Goal: Task Accomplishment & Management: Complete application form

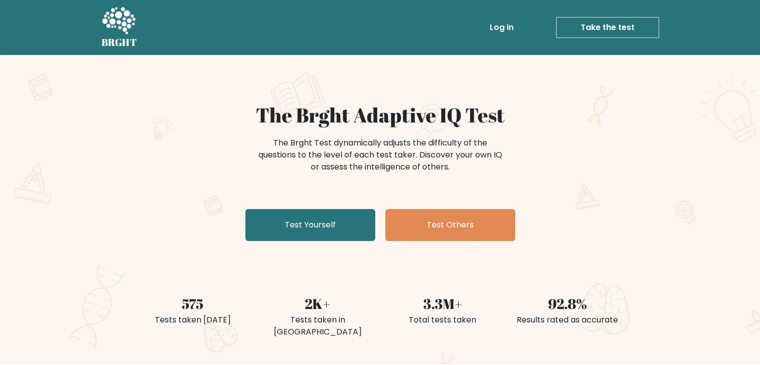
click at [514, 30] on link "Log in" at bounding box center [502, 27] width 32 height 20
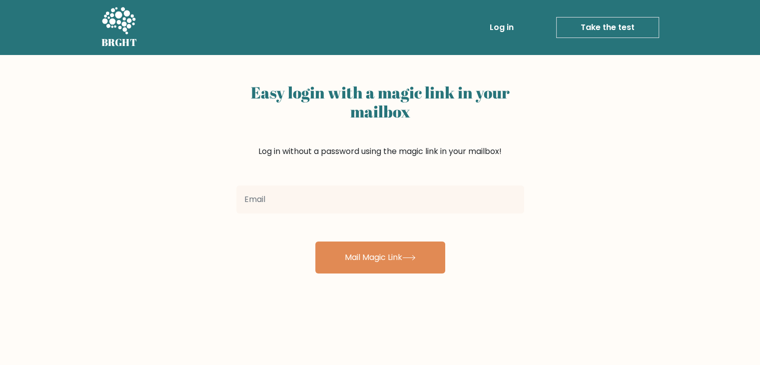
click at [366, 214] on div at bounding box center [380, 199] width 300 height 36
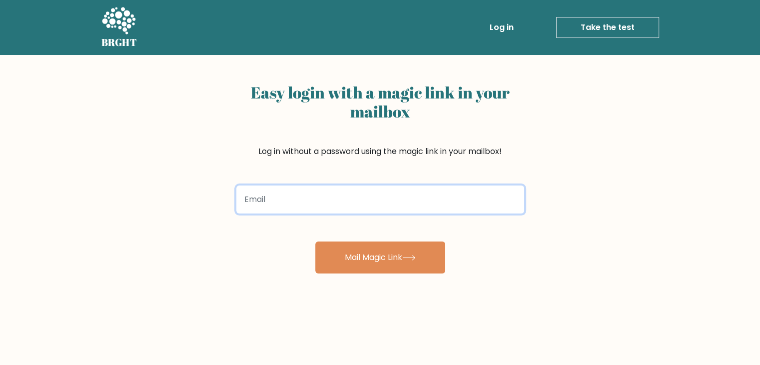
click at [365, 208] on input "email" at bounding box center [380, 199] width 288 height 28
type input "mohammedalharbi0000@gmail.com"
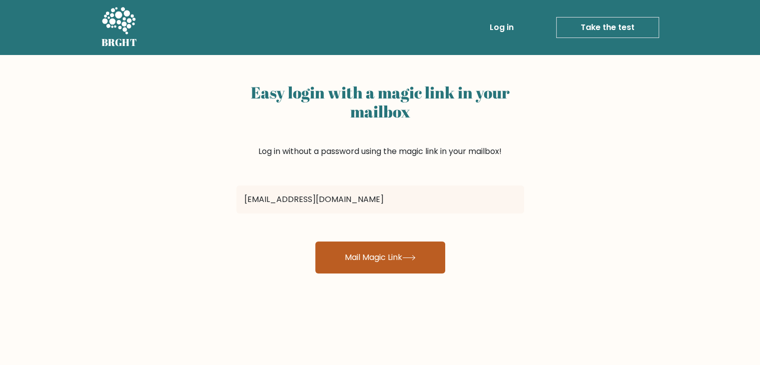
drag, startPoint x: 364, startPoint y: 212, endPoint x: 376, endPoint y: 248, distance: 37.8
click at [366, 258] on button "Mail Magic Link" at bounding box center [380, 257] width 130 height 32
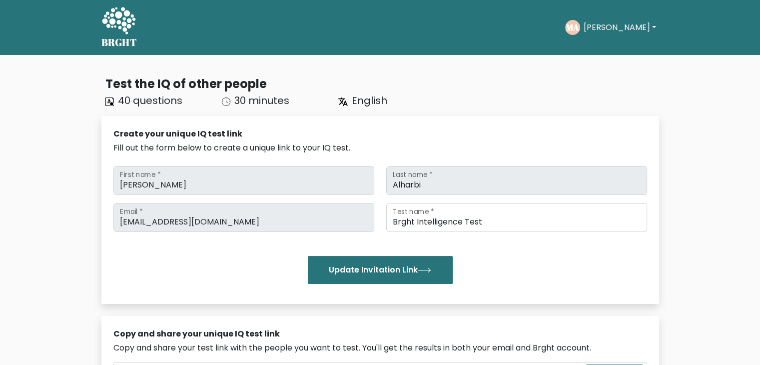
click at [128, 26] on icon at bounding box center [118, 20] width 33 height 27
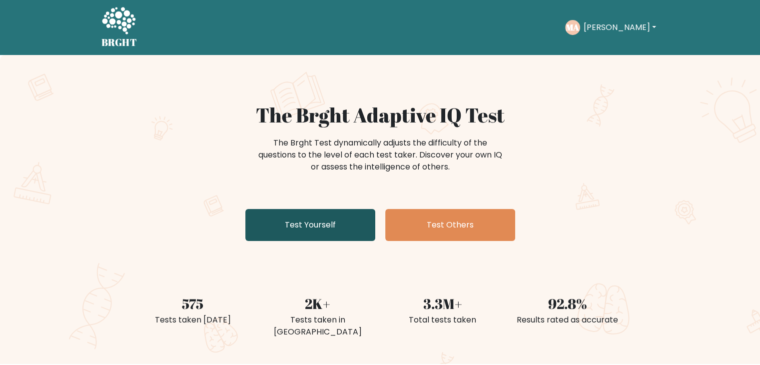
click at [335, 228] on link "Test Yourself" at bounding box center [310, 225] width 130 height 32
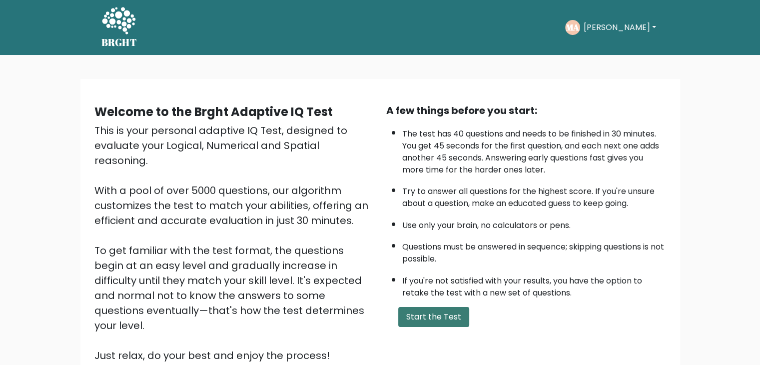
click at [458, 314] on button "Start the Test" at bounding box center [433, 317] width 71 height 20
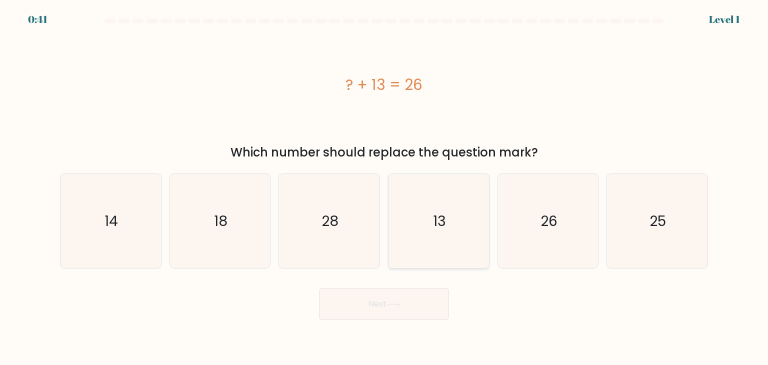
click at [446, 230] on icon "13" at bounding box center [438, 221] width 94 height 94
click at [384, 187] on input "d. 13" at bounding box center [384, 184] width 0 height 5
radio input "true"
click at [415, 304] on button "Next" at bounding box center [384, 304] width 130 height 32
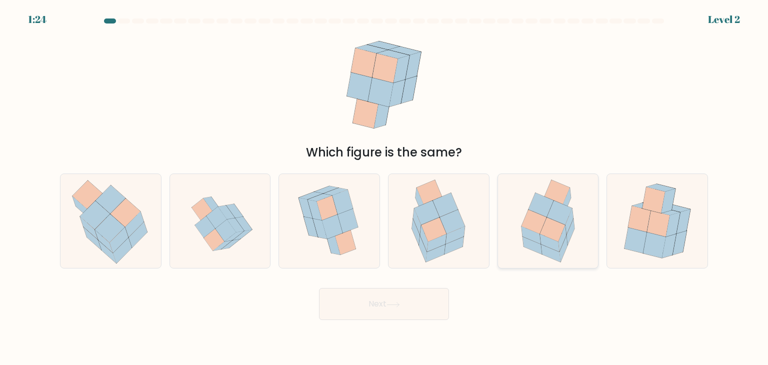
click at [575, 238] on icon at bounding box center [547, 221] width 73 height 94
click at [384, 187] on input "e." at bounding box center [384, 184] width 0 height 5
radio input "true"
click at [396, 298] on button "Next" at bounding box center [384, 304] width 130 height 32
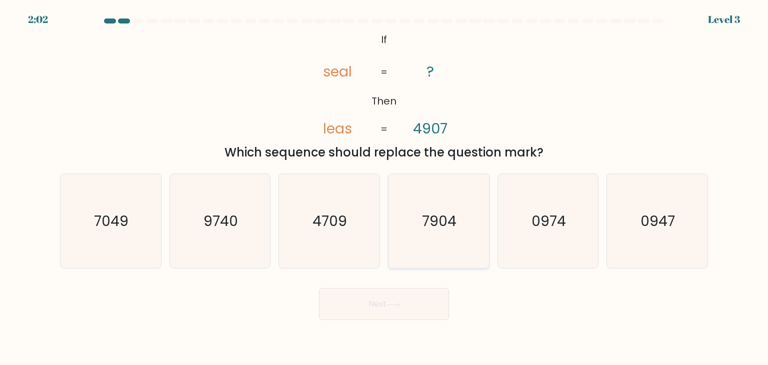
drag, startPoint x: 483, startPoint y: 223, endPoint x: 417, endPoint y: 274, distance: 83.7
click at [482, 223] on icon "7904" at bounding box center [438, 221] width 94 height 94
click at [384, 187] on input "d. 7904" at bounding box center [384, 184] width 0 height 5
radio input "true"
drag, startPoint x: 413, startPoint y: 296, endPoint x: 478, endPoint y: 189, distance: 125.1
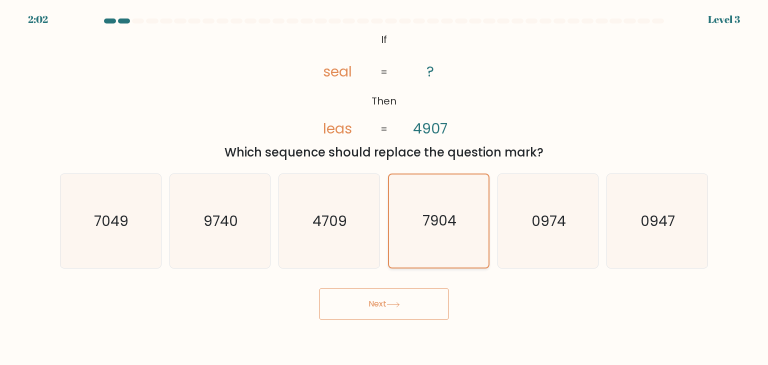
click at [413, 296] on button "Next" at bounding box center [384, 304] width 130 height 32
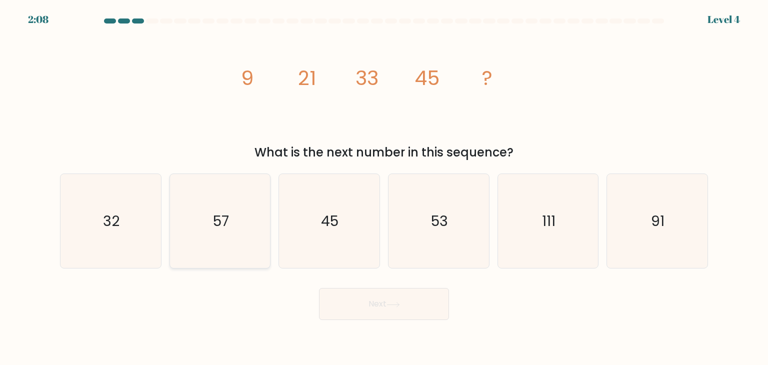
click at [238, 241] on icon "57" at bounding box center [220, 221] width 94 height 94
click at [384, 187] on input "b. 57" at bounding box center [384, 184] width 0 height 5
radio input "true"
click at [377, 306] on button "Next" at bounding box center [384, 304] width 130 height 32
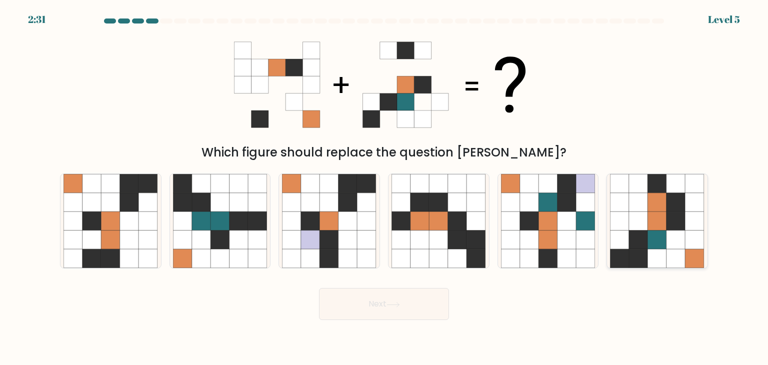
click at [675, 254] on icon at bounding box center [675, 258] width 19 height 19
click at [384, 187] on input "f." at bounding box center [384, 184] width 0 height 5
radio input "true"
click at [429, 311] on button "Next" at bounding box center [384, 304] width 130 height 32
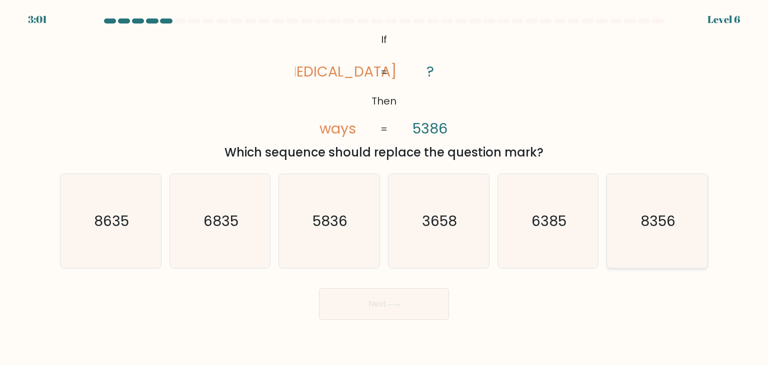
click at [679, 242] on icon "8356" at bounding box center [657, 221] width 94 height 94
click at [384, 187] on input "f. 8356" at bounding box center [384, 184] width 0 height 5
radio input "true"
click at [429, 299] on button "Next" at bounding box center [384, 304] width 130 height 32
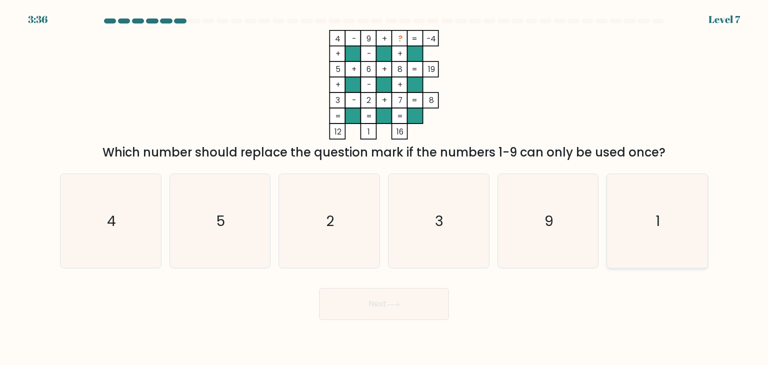
click at [650, 232] on icon "1" at bounding box center [657, 221] width 94 height 94
click at [384, 187] on input "f. 1" at bounding box center [384, 184] width 0 height 5
radio input "true"
click at [405, 311] on button "Next" at bounding box center [384, 304] width 130 height 32
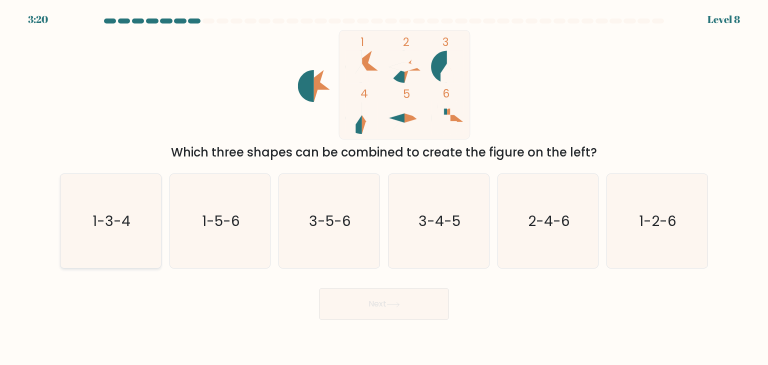
click at [87, 212] on icon "1-3-4" at bounding box center [110, 221] width 94 height 94
click at [384, 187] on input "a. 1-3-4" at bounding box center [384, 184] width 0 height 5
radio input "true"
click at [397, 304] on icon at bounding box center [392, 304] width 13 height 5
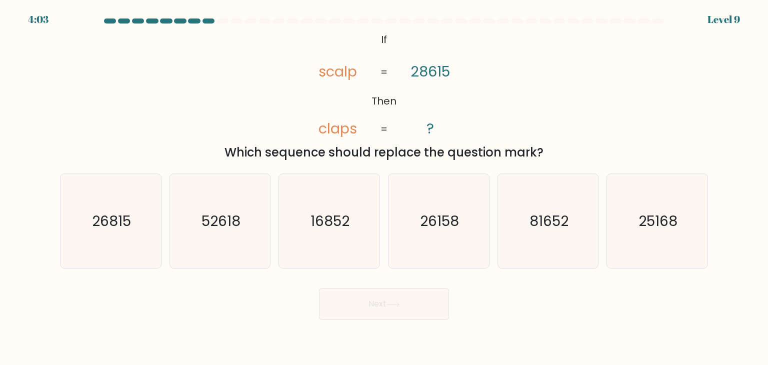
click at [236, 310] on div "Next" at bounding box center [384, 299] width 660 height 39
click at [526, 226] on icon "81652" at bounding box center [548, 221] width 94 height 94
click at [384, 187] on input "e. 81652" at bounding box center [384, 184] width 0 height 5
radio input "true"
click at [398, 312] on button "Next" at bounding box center [384, 304] width 130 height 32
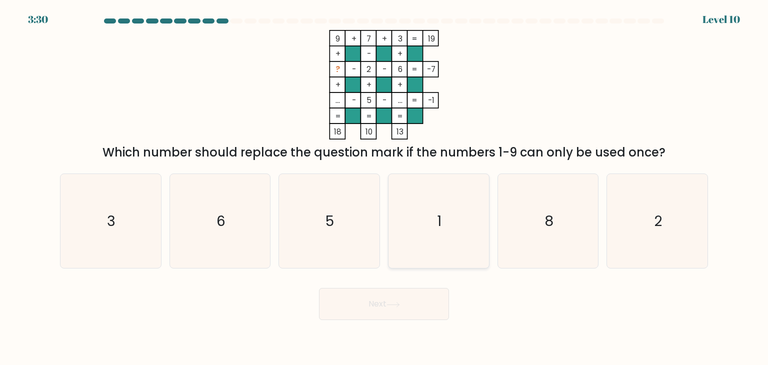
click at [478, 222] on icon "1" at bounding box center [438, 221] width 94 height 94
click at [384, 187] on input "d. 1" at bounding box center [384, 184] width 0 height 5
radio input "true"
click at [412, 312] on button "Next" at bounding box center [384, 304] width 130 height 32
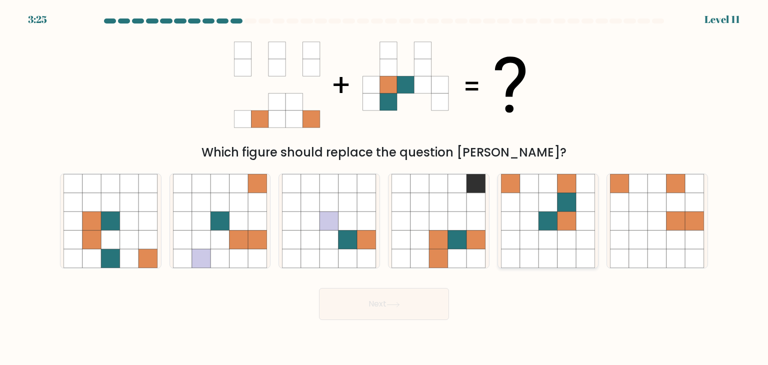
click at [556, 228] on icon at bounding box center [547, 220] width 19 height 19
click at [384, 187] on input "e." at bounding box center [384, 184] width 0 height 5
radio input "true"
click at [377, 293] on button "Next" at bounding box center [384, 304] width 130 height 32
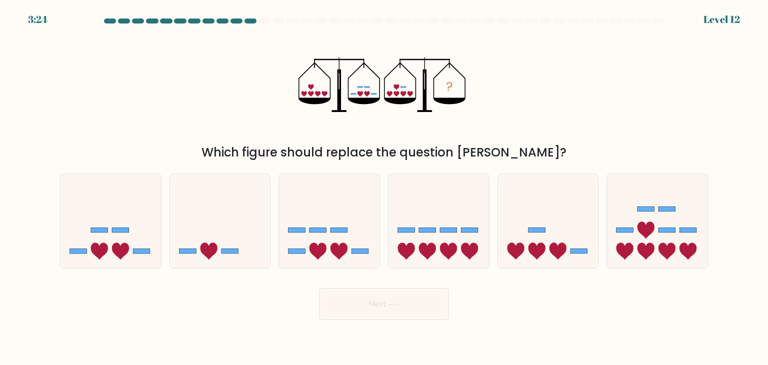
click at [551, 131] on div "? Which figure should replace the question mark?" at bounding box center [384, 95] width 660 height 131
click at [320, 246] on icon at bounding box center [317, 251] width 17 height 17
click at [384, 187] on input "c." at bounding box center [384, 184] width 0 height 5
radio input "true"
click at [394, 311] on button "Next" at bounding box center [384, 304] width 130 height 32
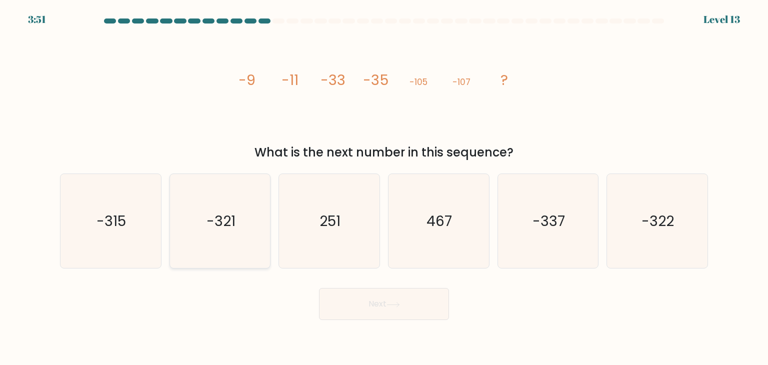
click at [207, 236] on icon "-321" at bounding box center [220, 221] width 94 height 94
click at [384, 187] on input "b. -321" at bounding box center [384, 184] width 0 height 5
radio input "true"
click at [366, 296] on button "Next" at bounding box center [384, 304] width 130 height 32
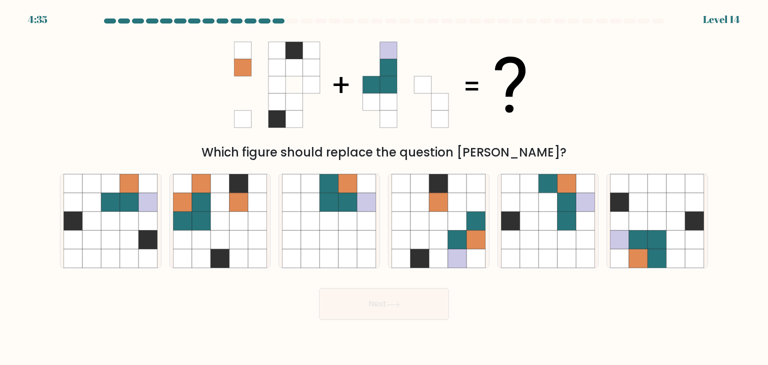
click at [230, 324] on body "4:35 Level 14" at bounding box center [384, 182] width 768 height 365
drag, startPoint x: 675, startPoint y: 193, endPoint x: 583, endPoint y: 252, distance: 108.8
click at [674, 194] on icon at bounding box center [657, 221] width 94 height 94
click at [384, 187] on input "f." at bounding box center [384, 184] width 0 height 5
radio input "true"
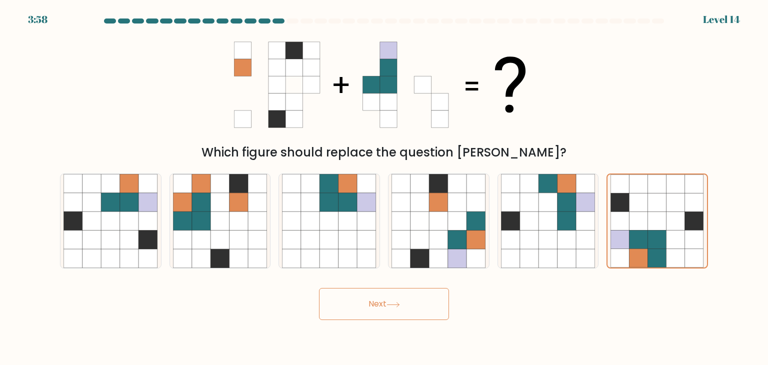
click at [423, 314] on button "Next" at bounding box center [384, 304] width 130 height 32
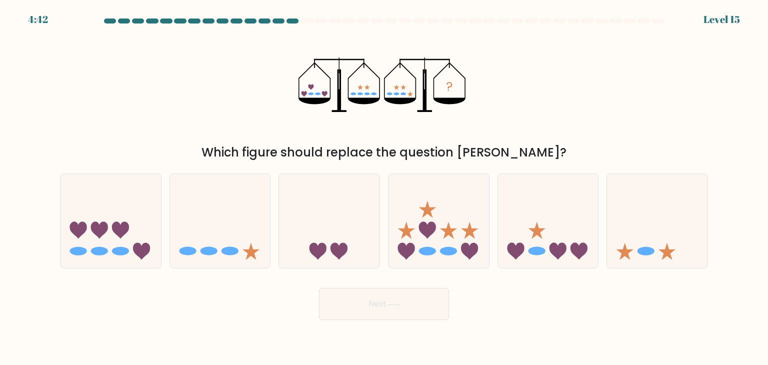
click at [543, 319] on div "Next" at bounding box center [384, 299] width 660 height 39
click at [553, 235] on icon at bounding box center [548, 220] width 100 height 83
click at [384, 187] on input "e." at bounding box center [384, 184] width 0 height 5
radio input "true"
click at [391, 316] on button "Next" at bounding box center [384, 304] width 130 height 32
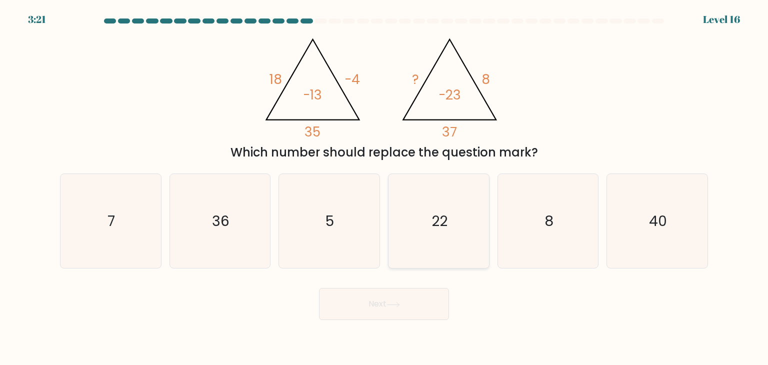
click at [452, 236] on icon "22" at bounding box center [438, 221] width 94 height 94
click at [384, 187] on input "d. 22" at bounding box center [384, 184] width 0 height 5
radio input "true"
click at [414, 298] on button "Next" at bounding box center [384, 304] width 130 height 32
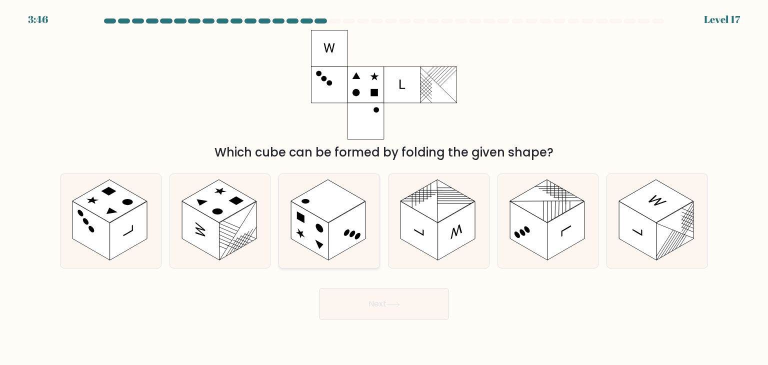
click at [311, 217] on rect at bounding box center [309, 230] width 37 height 59
click at [384, 187] on input "c." at bounding box center [384, 184] width 0 height 5
radio input "true"
click at [378, 303] on button "Next" at bounding box center [384, 304] width 130 height 32
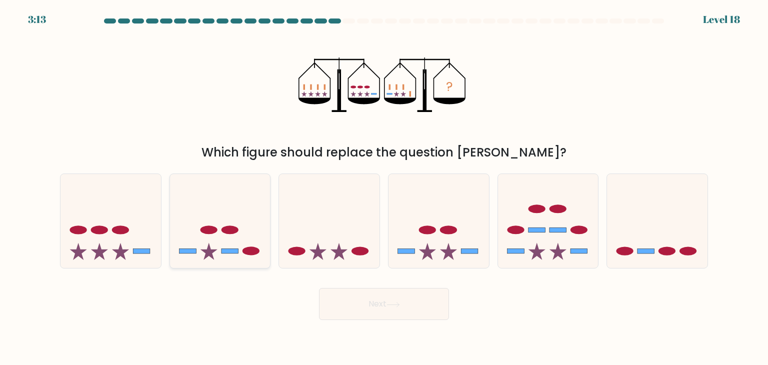
click at [248, 244] on icon at bounding box center [220, 220] width 100 height 83
click at [384, 187] on input "b." at bounding box center [384, 184] width 0 height 5
radio input "true"
click at [352, 292] on button "Next" at bounding box center [384, 304] width 130 height 32
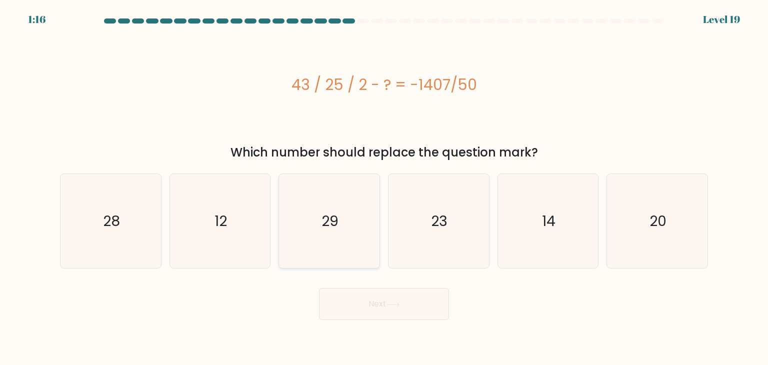
click at [317, 201] on icon "29" at bounding box center [329, 221] width 94 height 94
click at [384, 187] on input "c. 29" at bounding box center [384, 184] width 0 height 5
radio input "true"
click at [364, 299] on button "Next" at bounding box center [384, 304] width 130 height 32
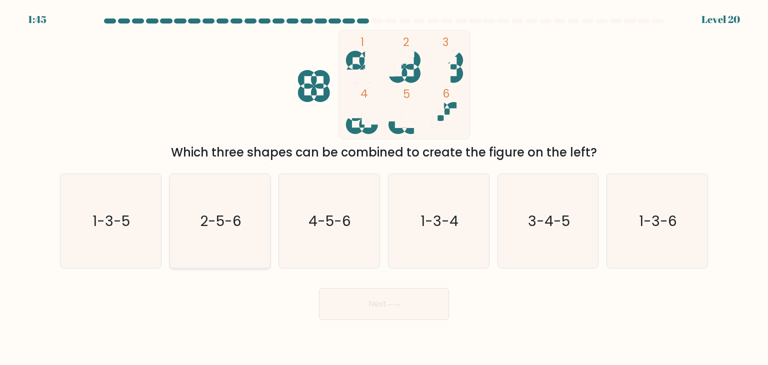
click at [204, 219] on text "2-5-6" at bounding box center [220, 221] width 41 height 20
click at [384, 187] on input "b. 2-5-6" at bounding box center [384, 184] width 0 height 5
radio input "true"
click at [340, 288] on button "Next" at bounding box center [384, 304] width 130 height 32
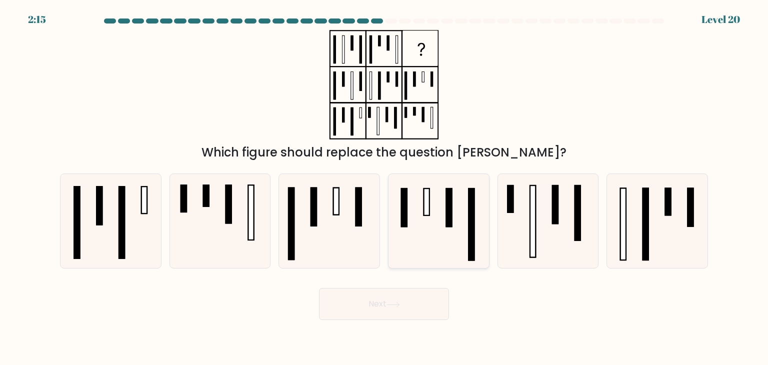
click at [431, 232] on icon at bounding box center [438, 221] width 94 height 94
click at [384, 187] on input "d." at bounding box center [384, 184] width 0 height 5
radio input "true"
click at [412, 309] on button "Next" at bounding box center [384, 304] width 130 height 32
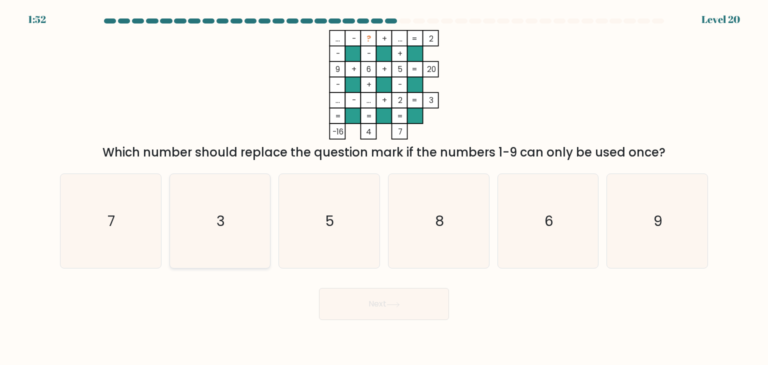
click at [262, 217] on icon "3" at bounding box center [220, 221] width 94 height 94
click at [384, 187] on input "b. 3" at bounding box center [384, 184] width 0 height 5
radio input "true"
click at [409, 317] on button "Next" at bounding box center [384, 304] width 130 height 32
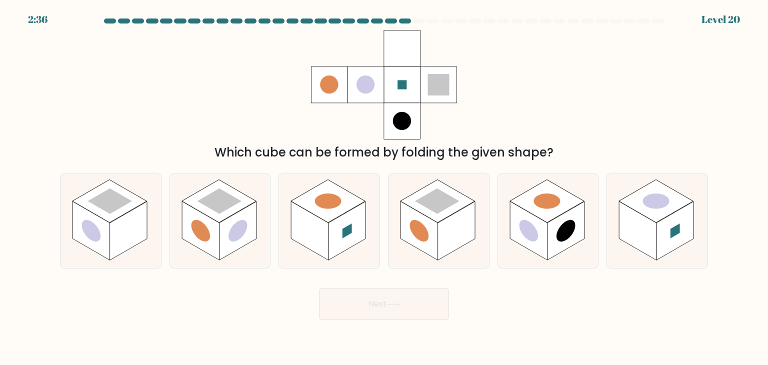
click at [574, 319] on body "2:36 Level 20" at bounding box center [384, 182] width 768 height 365
click at [453, 221] on rect at bounding box center [456, 230] width 37 height 59
click at [384, 187] on input "d." at bounding box center [384, 184] width 0 height 5
radio input "true"
click at [424, 314] on button "Next" at bounding box center [384, 304] width 130 height 32
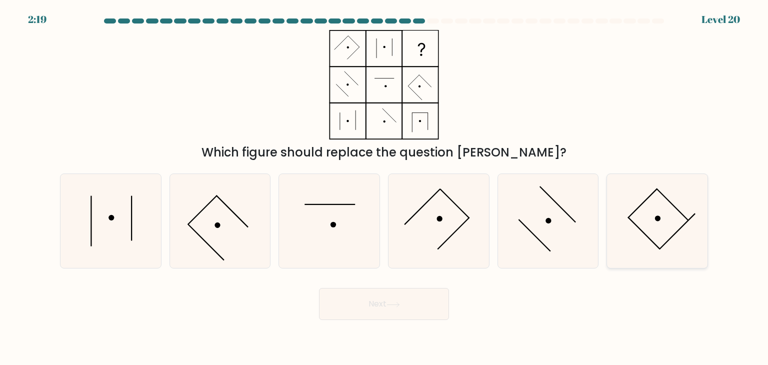
click at [654, 252] on icon at bounding box center [657, 221] width 94 height 94
click at [384, 187] on input "f." at bounding box center [384, 184] width 0 height 5
radio input "true"
click at [392, 309] on button "Next" at bounding box center [384, 304] width 130 height 32
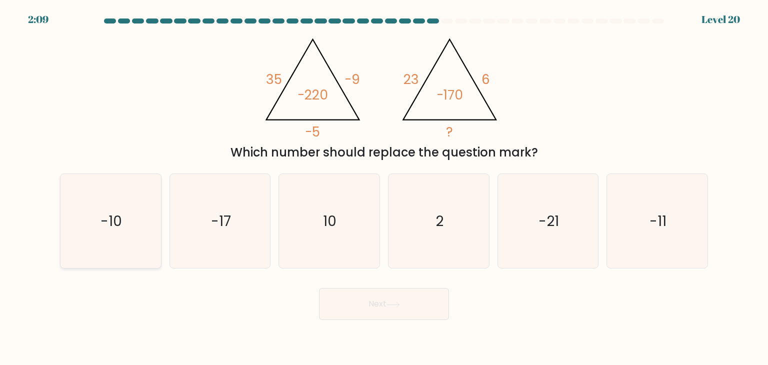
click at [102, 226] on text "-10" at bounding box center [111, 221] width 21 height 20
click at [384, 187] on input "a. -10" at bounding box center [384, 184] width 0 height 5
radio input "true"
click at [377, 308] on button "Next" at bounding box center [384, 304] width 130 height 32
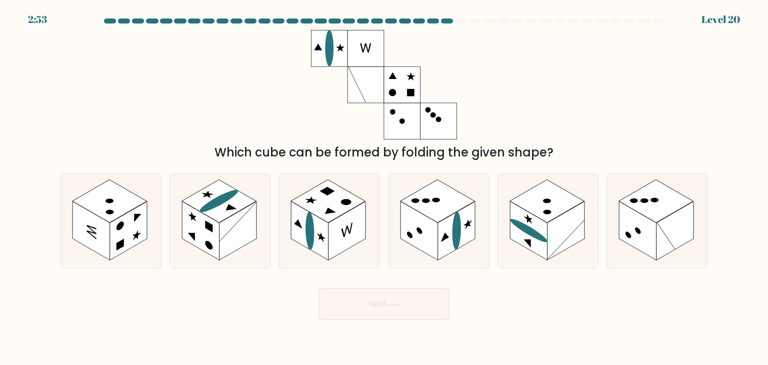
click at [283, 294] on div "Next" at bounding box center [384, 299] width 660 height 39
click at [408, 257] on icon at bounding box center [438, 221] width 100 height 94
click at [384, 187] on input "d." at bounding box center [384, 184] width 0 height 5
radio input "true"
click at [404, 296] on button "Next" at bounding box center [384, 304] width 130 height 32
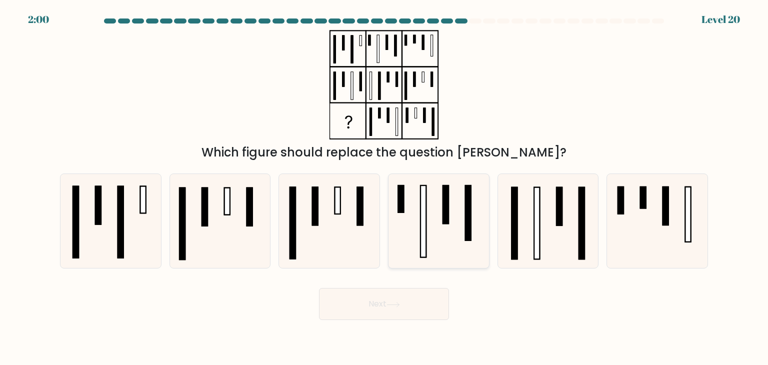
click at [438, 233] on icon at bounding box center [438, 221] width 94 height 94
click at [384, 187] on input "d." at bounding box center [384, 184] width 0 height 5
radio input "true"
click at [425, 301] on button "Next" at bounding box center [384, 304] width 130 height 32
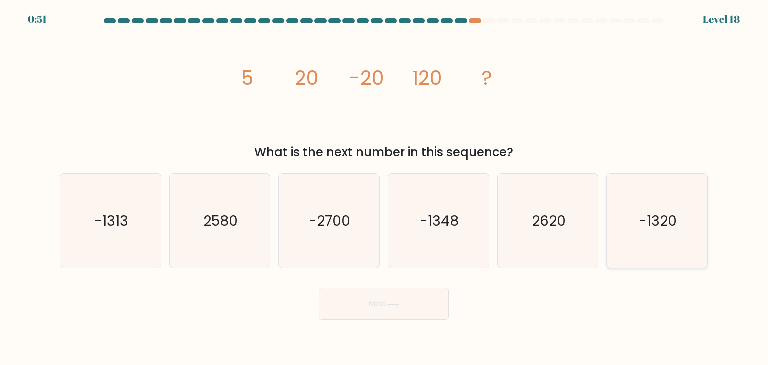
click at [631, 224] on icon "-1320" at bounding box center [657, 221] width 94 height 94
click at [384, 187] on input "f. -1320" at bounding box center [384, 184] width 0 height 5
radio input "true"
click at [408, 304] on button "Next" at bounding box center [384, 304] width 130 height 32
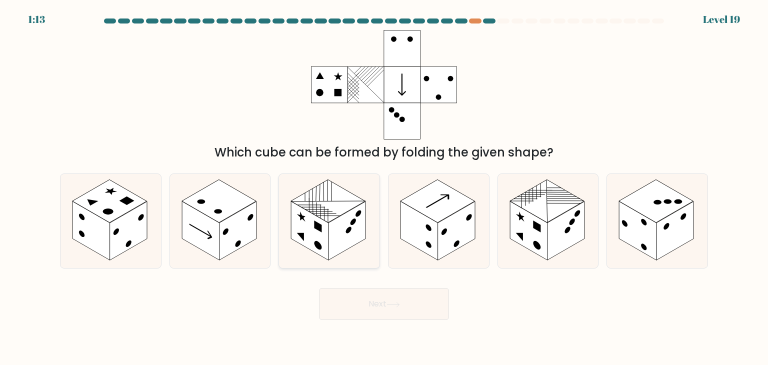
click at [353, 220] on circle at bounding box center [352, 221] width 5 height 9
click at [384, 187] on input "c." at bounding box center [384, 184] width 0 height 5
radio input "true"
click at [378, 310] on button "Next" at bounding box center [384, 304] width 130 height 32
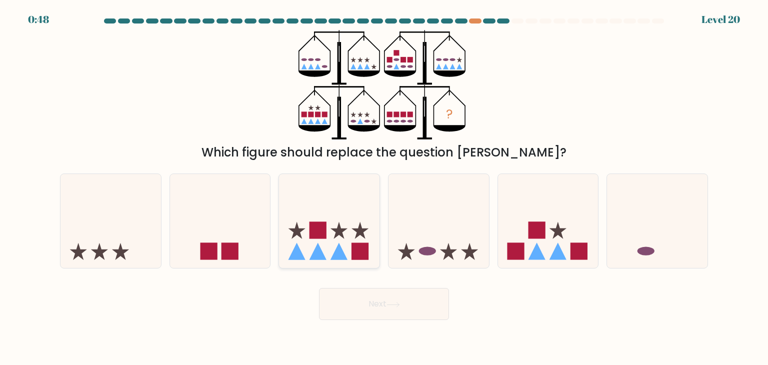
click at [319, 216] on icon at bounding box center [329, 220] width 100 height 83
click at [384, 187] on input "c." at bounding box center [384, 184] width 0 height 5
radio input "true"
click at [362, 320] on body "0:48 Level 20" at bounding box center [384, 182] width 768 height 365
click at [366, 308] on button "Next" at bounding box center [384, 304] width 130 height 32
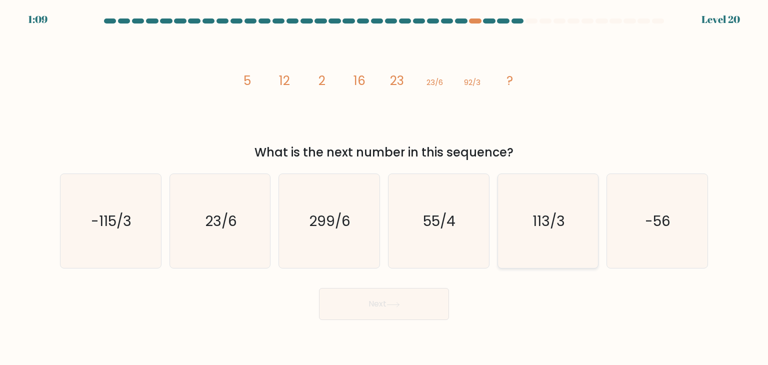
click at [521, 205] on icon "113/3" at bounding box center [548, 221] width 94 height 94
click at [384, 187] on input "e. 113/3" at bounding box center [384, 184] width 0 height 5
radio input "true"
click at [406, 310] on button "Next" at bounding box center [384, 304] width 130 height 32
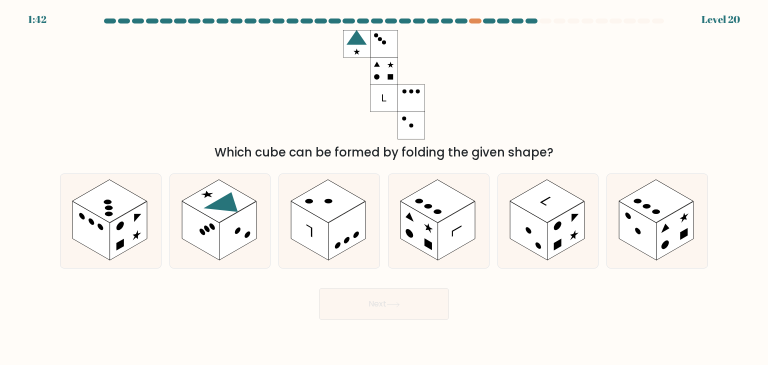
click at [218, 270] on form at bounding box center [384, 168] width 768 height 301
click at [233, 268] on form at bounding box center [384, 168] width 768 height 301
click at [240, 252] on icon at bounding box center [220, 221] width 100 height 94
click at [384, 187] on input "b." at bounding box center [384, 184] width 0 height 5
radio input "true"
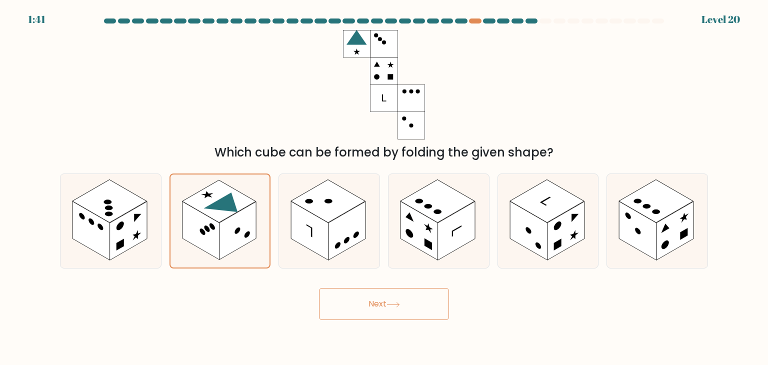
click at [371, 292] on button "Next" at bounding box center [384, 304] width 130 height 32
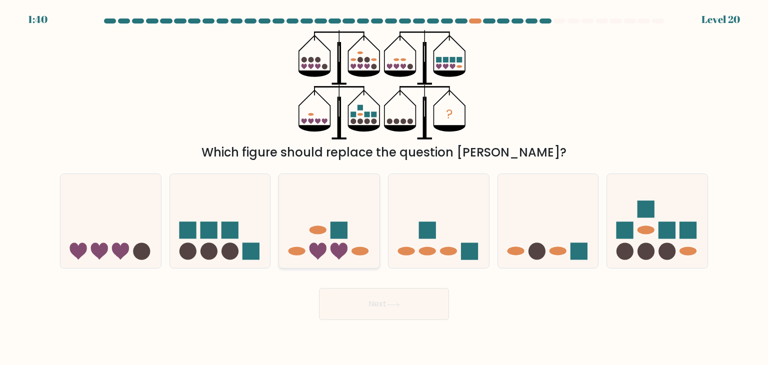
click at [340, 234] on rect at bounding box center [338, 230] width 17 height 17
click at [384, 187] on input "c." at bounding box center [384, 184] width 0 height 5
radio input "true"
click at [362, 273] on form at bounding box center [384, 168] width 768 height 301
click at [365, 285] on div "Next" at bounding box center [384, 299] width 660 height 39
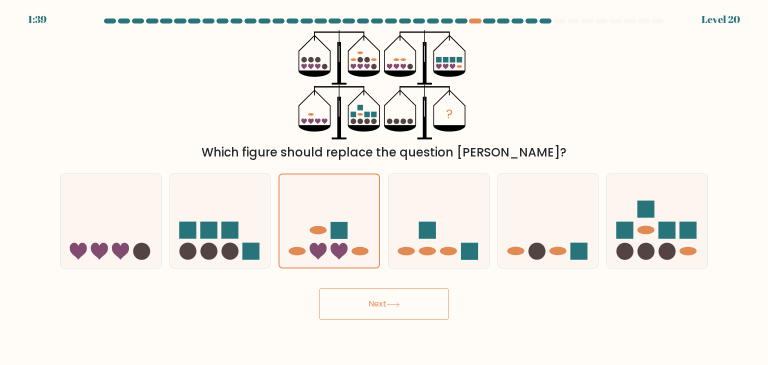
click at [367, 292] on button "Next" at bounding box center [384, 304] width 130 height 32
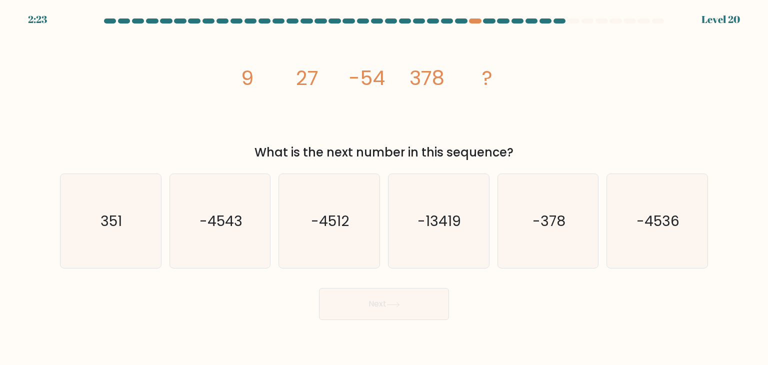
click at [554, 293] on div "Next" at bounding box center [384, 299] width 660 height 39
click at [626, 232] on icon "-4536" at bounding box center [657, 221] width 94 height 94
click at [384, 187] on input "f. -4536" at bounding box center [384, 184] width 0 height 5
radio input "true"
click at [388, 332] on body "2:02 Level 20" at bounding box center [384, 182] width 768 height 365
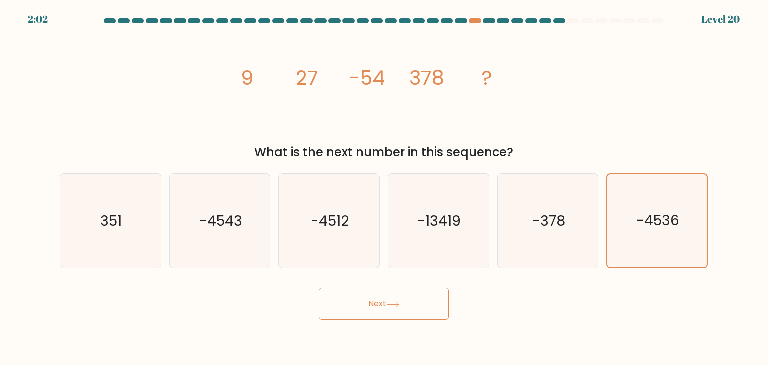
click at [408, 307] on button "Next" at bounding box center [384, 304] width 130 height 32
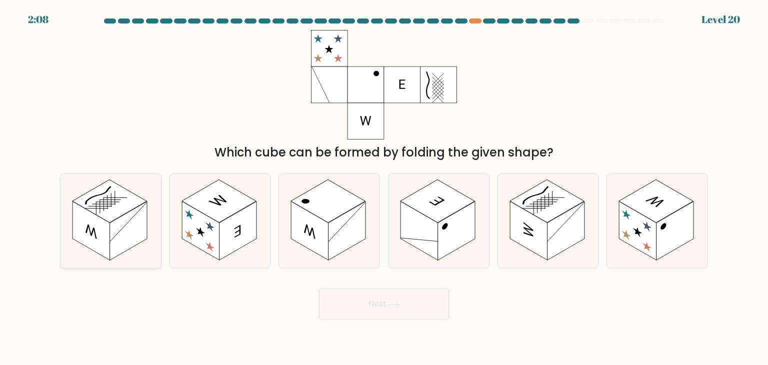
click at [89, 230] on rect at bounding box center [90, 230] width 37 height 59
click at [384, 187] on input "a." at bounding box center [384, 184] width 0 height 5
radio input "true"
click at [352, 301] on button "Next" at bounding box center [384, 304] width 130 height 32
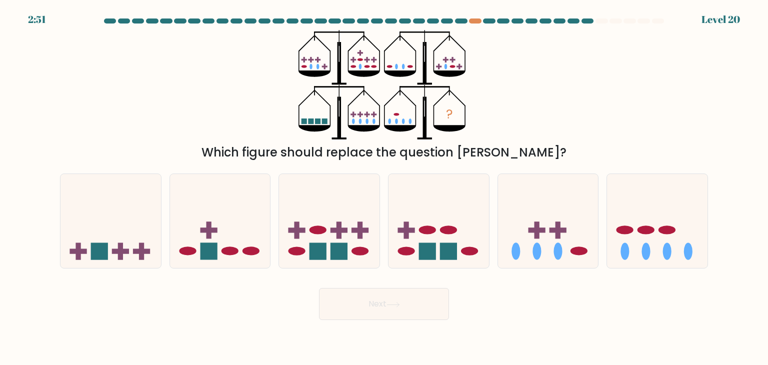
click at [518, 320] on body "2:51 Level 20" at bounding box center [384, 182] width 768 height 365
drag, startPoint x: 560, startPoint y: 226, endPoint x: 502, endPoint y: 264, distance: 69.3
click at [559, 226] on rect at bounding box center [557, 230] width 5 height 17
click at [384, 187] on input "e." at bounding box center [384, 184] width 0 height 5
radio input "true"
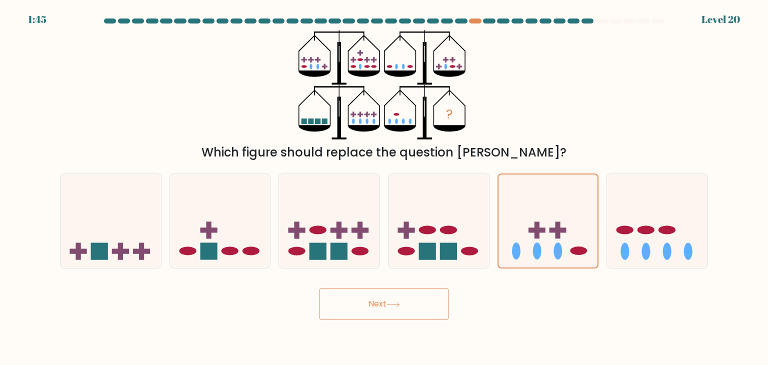
click at [394, 304] on icon at bounding box center [392, 304] width 13 height 5
click at [383, 300] on button "Next" at bounding box center [384, 304] width 130 height 32
click at [560, 204] on icon at bounding box center [548, 220] width 100 height 83
click at [384, 187] on input "e." at bounding box center [384, 184] width 0 height 5
radio input "true"
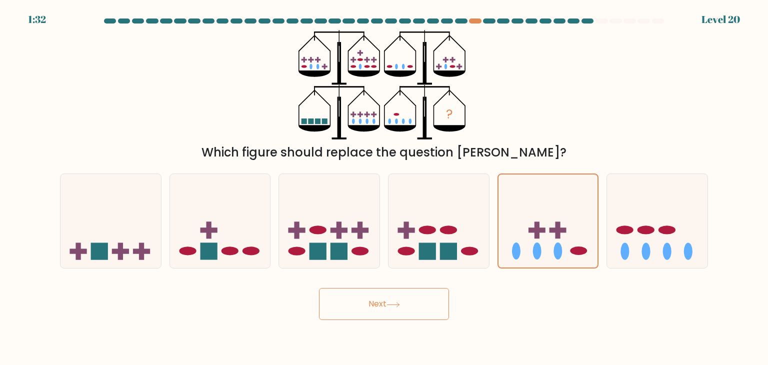
click at [436, 297] on button "Next" at bounding box center [384, 304] width 130 height 32
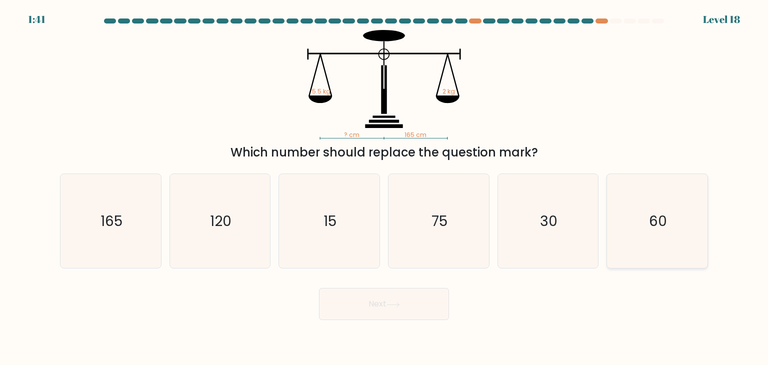
drag, startPoint x: 669, startPoint y: 224, endPoint x: 645, endPoint y: 228, distance: 23.8
click at [665, 224] on icon "60" at bounding box center [657, 221] width 94 height 94
click at [384, 187] on input "f. 60" at bounding box center [384, 184] width 0 height 5
radio input "true"
drag, startPoint x: 435, startPoint y: 278, endPoint x: 420, endPoint y: 295, distance: 22.3
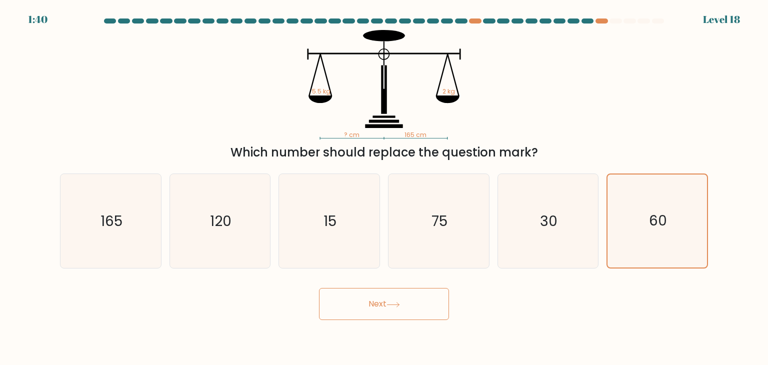
click at [431, 282] on form at bounding box center [384, 168] width 768 height 301
click at [419, 296] on button "Next" at bounding box center [384, 304] width 130 height 32
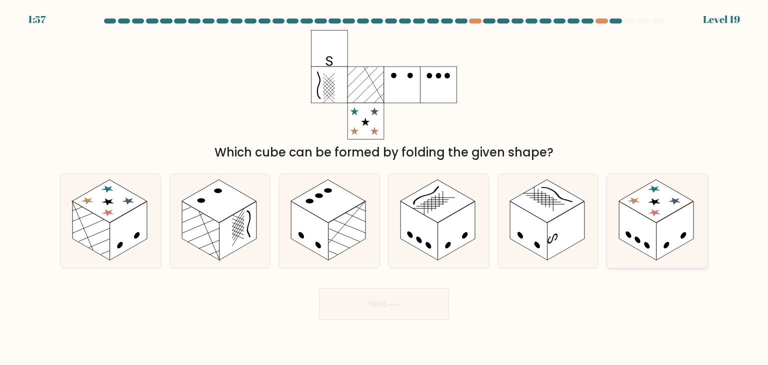
click at [641, 247] on rect at bounding box center [637, 230] width 37 height 59
click at [384, 187] on input "f." at bounding box center [384, 184] width 0 height 5
radio input "true"
click at [424, 313] on button "Next" at bounding box center [384, 304] width 130 height 32
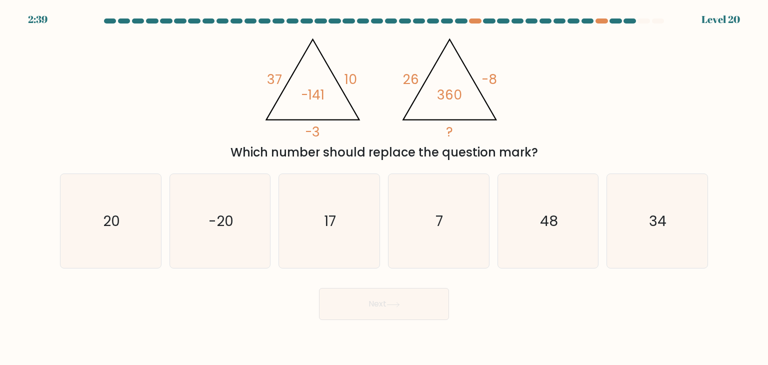
click at [484, 312] on div "Next" at bounding box center [384, 299] width 660 height 39
drag, startPoint x: 130, startPoint y: 249, endPoint x: 348, endPoint y: 310, distance: 226.7
click at [130, 249] on icon "20" at bounding box center [110, 221] width 94 height 94
click at [384, 187] on input "a. 20" at bounding box center [384, 184] width 0 height 5
radio input "true"
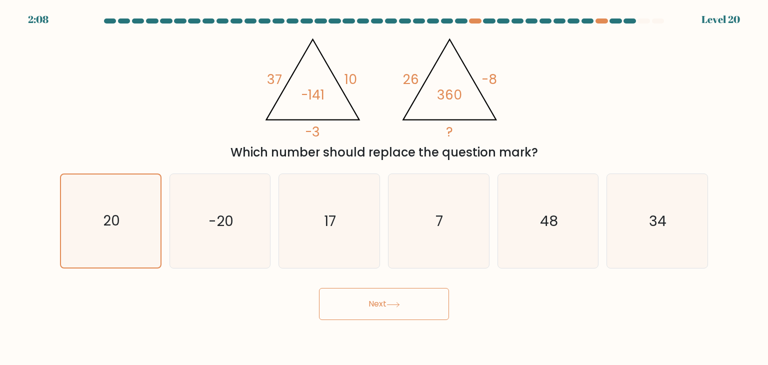
click at [402, 312] on button "Next" at bounding box center [384, 304] width 130 height 32
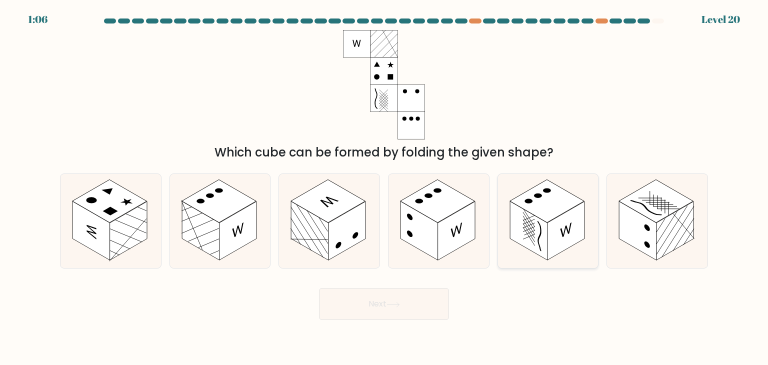
click at [512, 236] on rect at bounding box center [528, 230] width 37 height 59
click at [384, 187] on input "e." at bounding box center [384, 184] width 0 height 5
radio input "true"
click at [408, 308] on button "Next" at bounding box center [384, 304] width 130 height 32
click at [384, 305] on button "Next" at bounding box center [384, 304] width 130 height 32
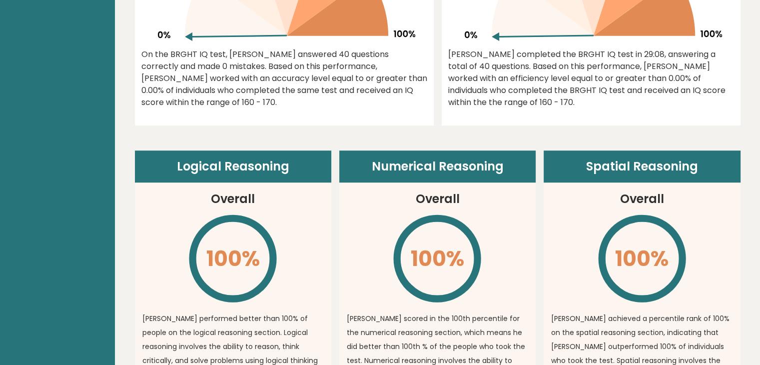
click at [354, 246] on article "Numerical Reasoning Overall 100% \ [PERSON_NAME] scored in the 100th percentile…" at bounding box center [437, 308] width 196 height 317
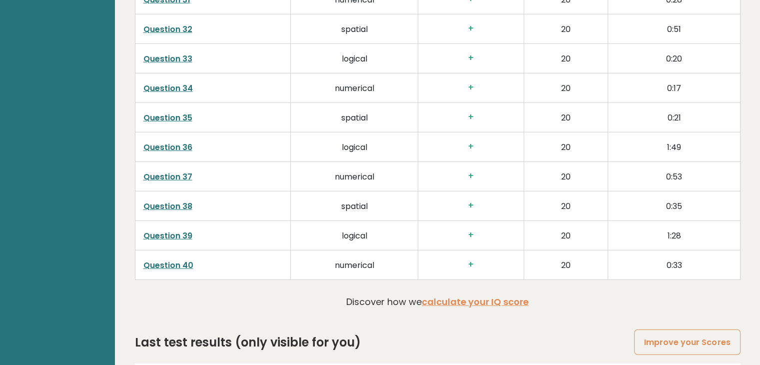
scroll to position [2798, 0]
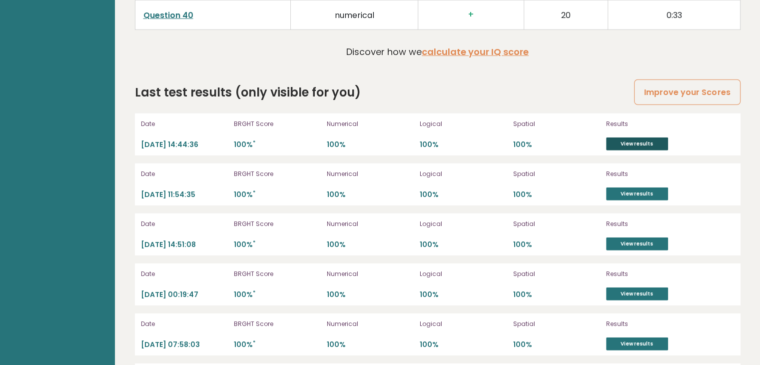
click at [619, 138] on link "View results" at bounding box center [637, 143] width 62 height 13
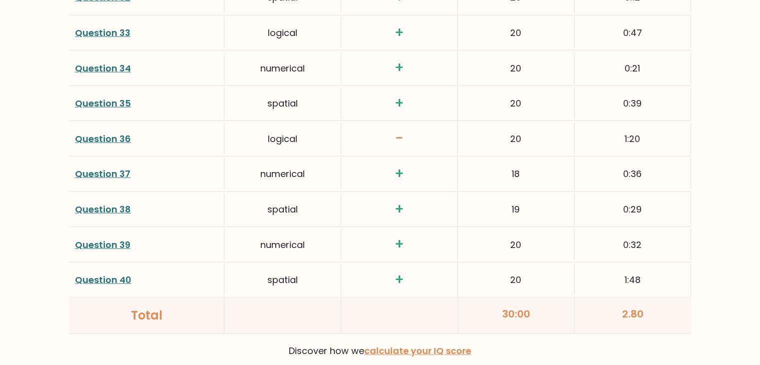
scroll to position [2544, 0]
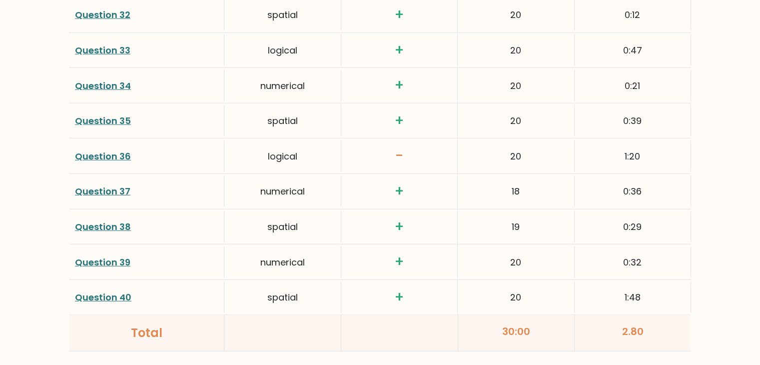
click at [123, 151] on link "Question 36" at bounding box center [103, 156] width 56 height 12
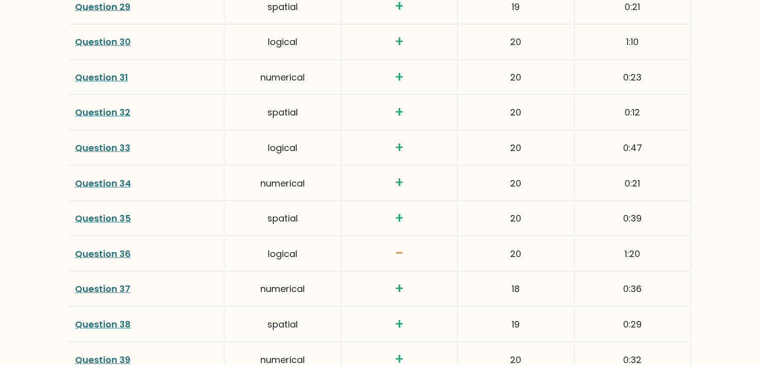
scroll to position [2444, 0]
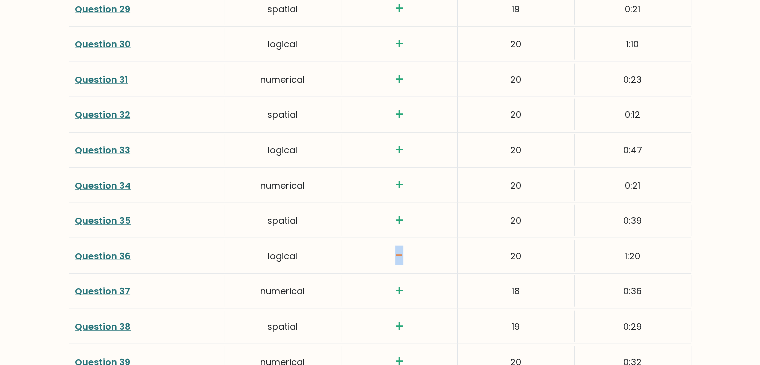
drag, startPoint x: 412, startPoint y: 249, endPoint x: 342, endPoint y: 250, distance: 70.0
click at [342, 250] on div "-" at bounding box center [399, 255] width 116 height 35
click at [365, 251] on h3 "-" at bounding box center [399, 255] width 104 height 17
drag, startPoint x: 365, startPoint y: 252, endPoint x: 415, endPoint y: 257, distance: 50.3
click at [415, 257] on h3 "-" at bounding box center [399, 255] width 104 height 17
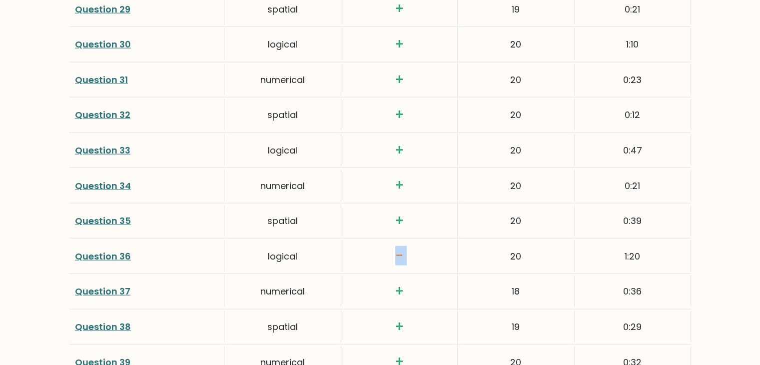
click at [415, 257] on h3 "-" at bounding box center [399, 255] width 104 height 17
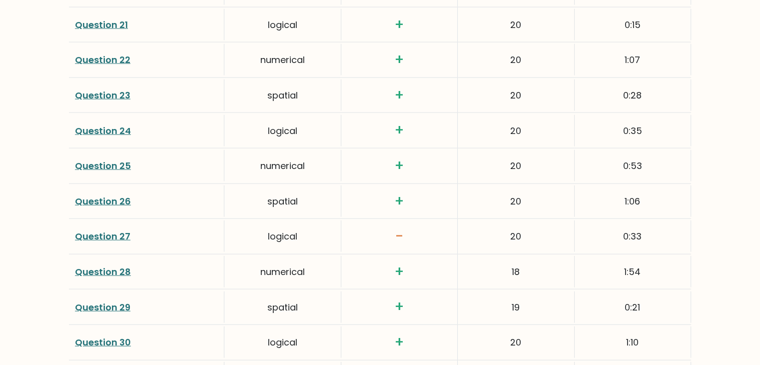
scroll to position [2144, 0]
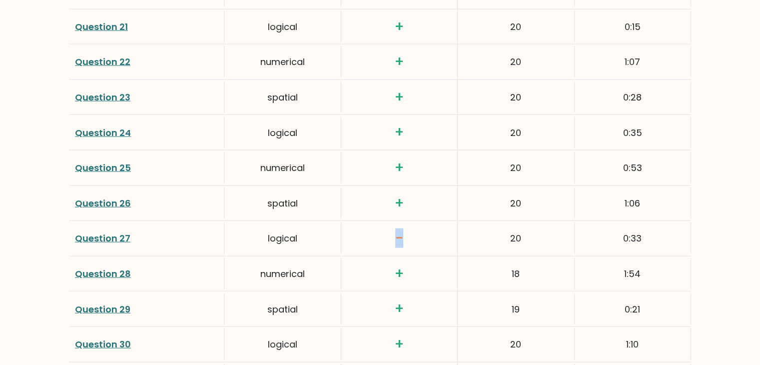
drag, startPoint x: 418, startPoint y: 242, endPoint x: 372, endPoint y: 242, distance: 46.5
click at [372, 242] on div "-" at bounding box center [399, 238] width 116 height 35
click at [118, 237] on link "Question 27" at bounding box center [102, 238] width 55 height 12
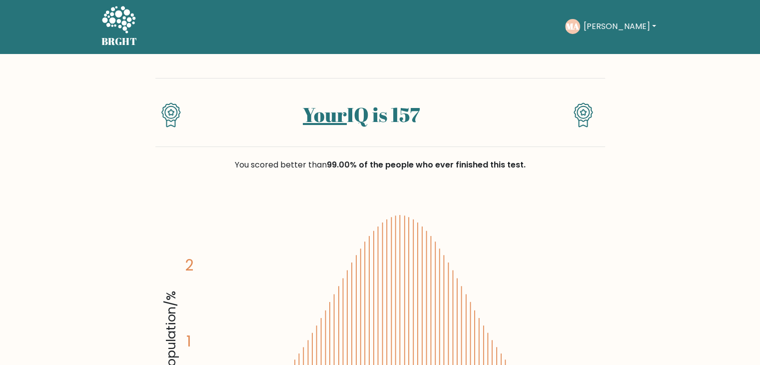
scroll to position [0, 0]
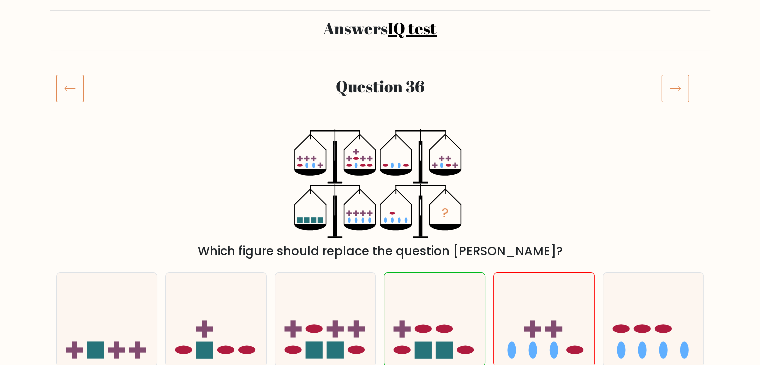
scroll to position [100, 0]
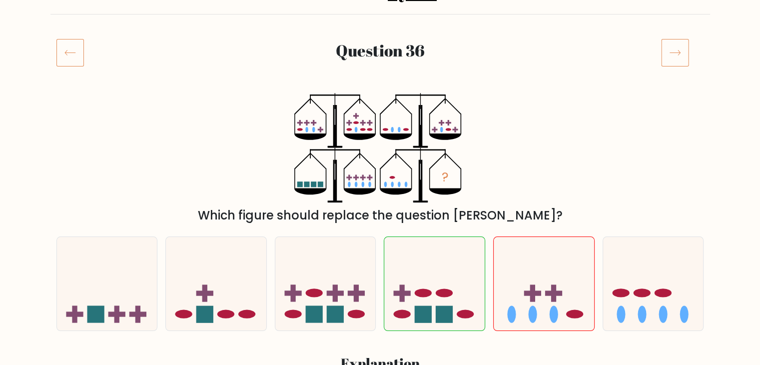
drag, startPoint x: 411, startPoint y: 183, endPoint x: 384, endPoint y: 183, distance: 27.0
click at [384, 183] on g "?" at bounding box center [420, 175] width 81 height 54
click at [581, 169] on div "? Which figure should replace the question mark?" at bounding box center [380, 158] width 660 height 131
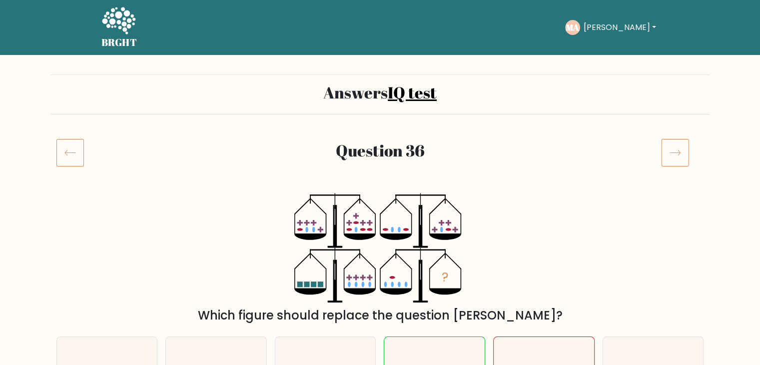
scroll to position [0, 0]
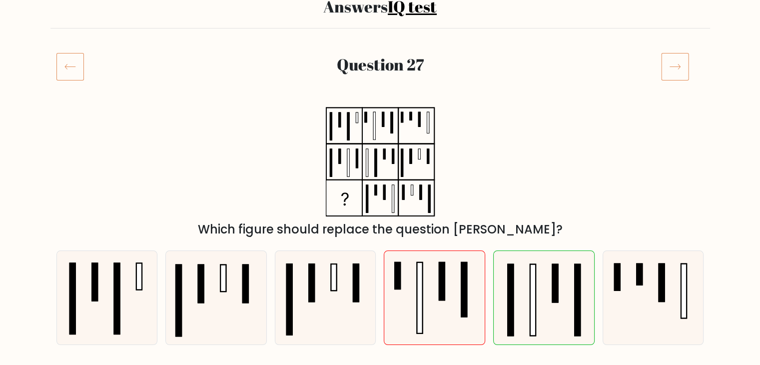
scroll to position [100, 0]
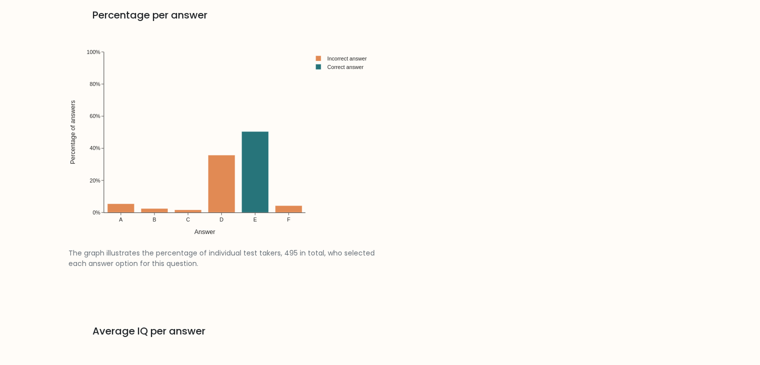
click at [544, 269] on link "Percentage per answer The graph illustrates the percentage of individual test t…" at bounding box center [380, 143] width 636 height 316
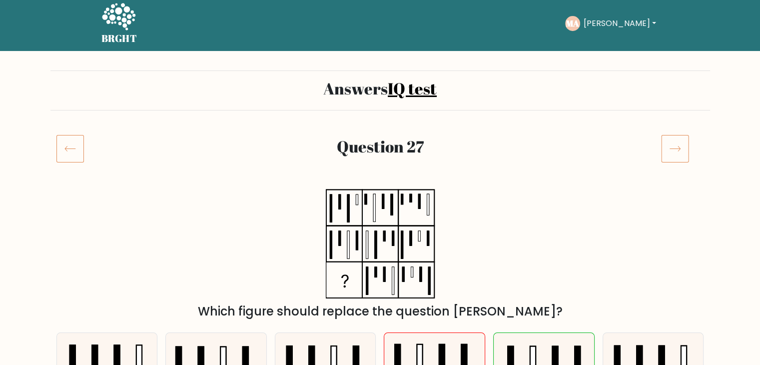
scroll to position [0, 0]
